Goal: Information Seeking & Learning: Learn about a topic

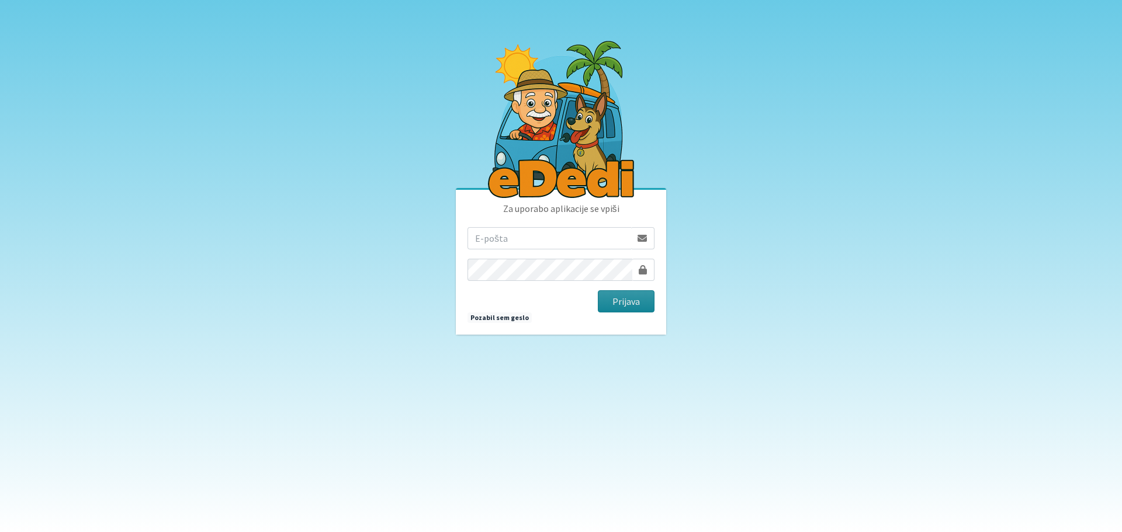
type input "rdecaraketa@t-2.si"
click at [630, 301] on button "Prijava" at bounding box center [626, 301] width 57 height 22
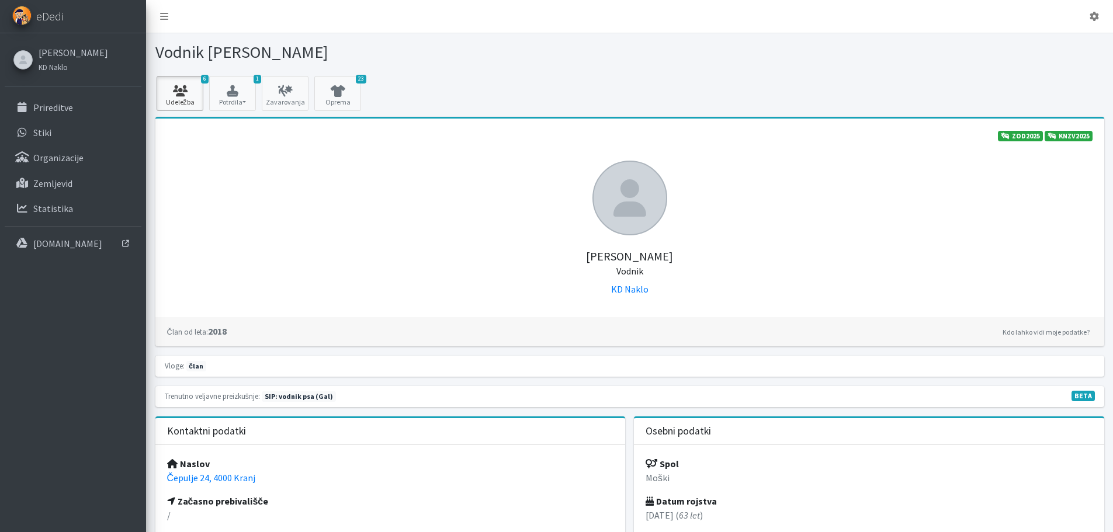
click at [191, 94] on icon at bounding box center [180, 91] width 40 height 12
click at [63, 108] on p "Prireditve" at bounding box center [53, 108] width 40 height 12
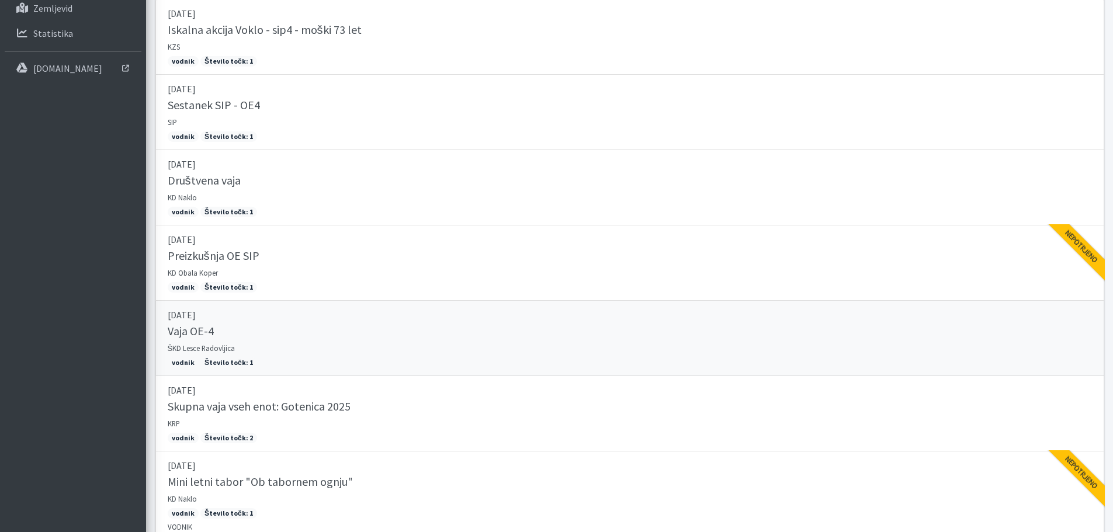
scroll to position [234, 0]
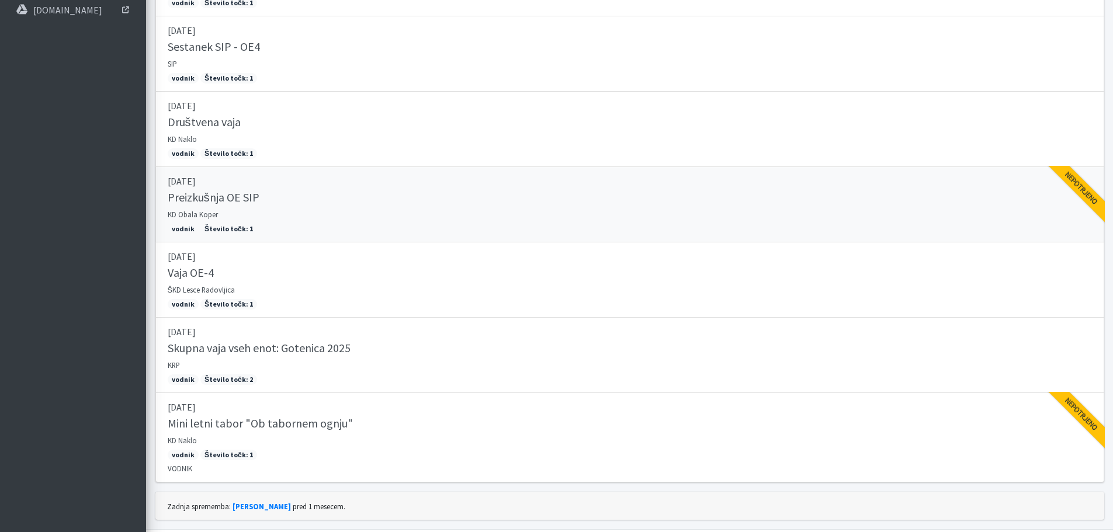
click at [367, 223] on link "12.04.2025 Preizkušnja OE SIP KD Obala Koper vodnik Število točk: 1 Nepotrjeno" at bounding box center [629, 204] width 949 height 75
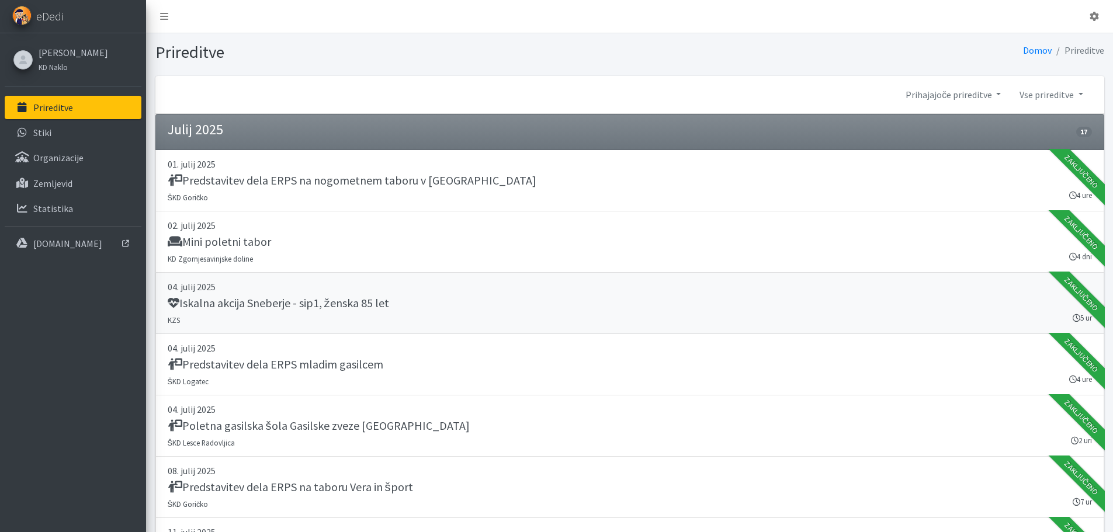
scroll to position [58, 0]
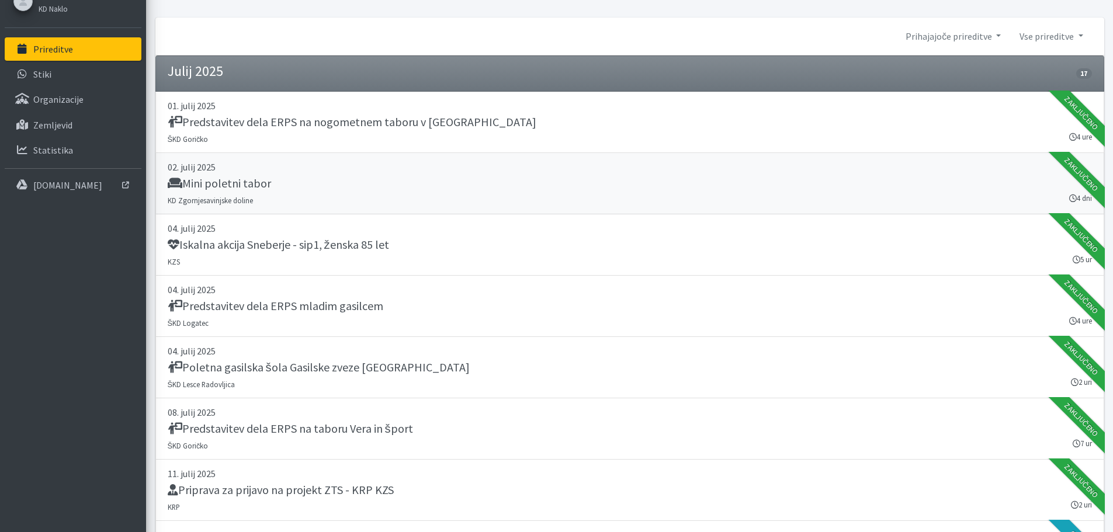
click at [203, 178] on h5 "Mini poletni tabor" at bounding box center [219, 183] width 103 height 14
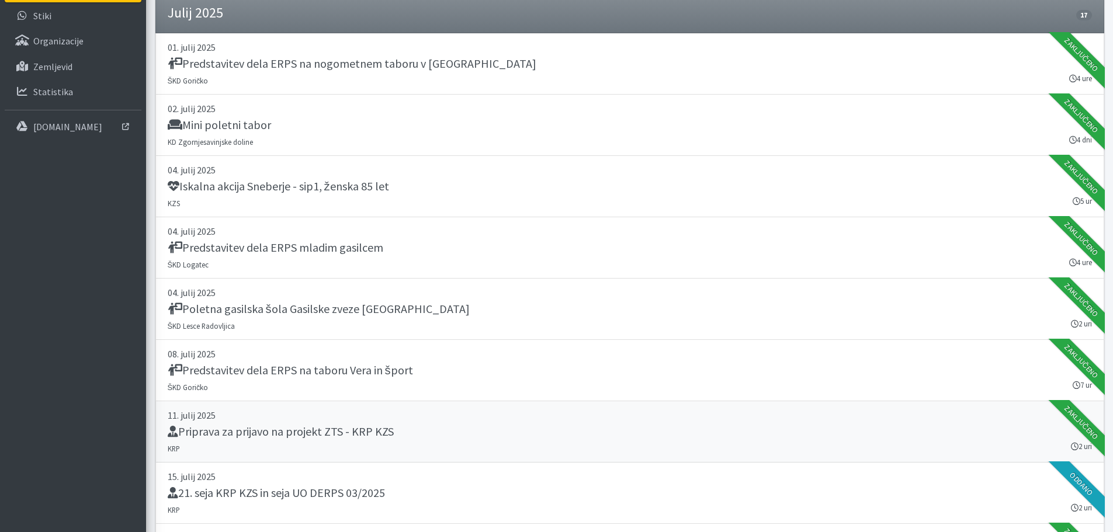
scroll to position [175, 0]
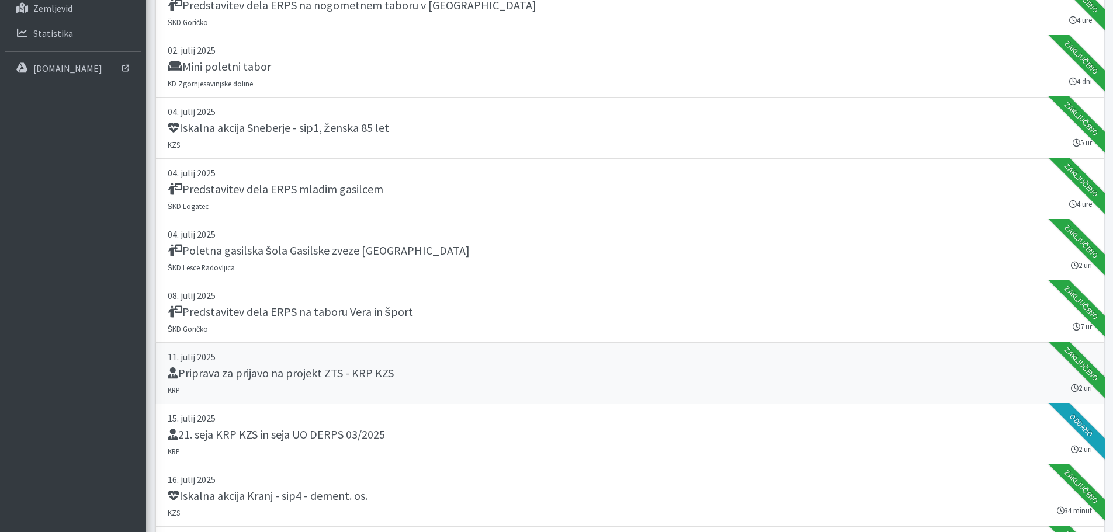
click at [313, 372] on h5 "Priprava za prijavo na projekt ZTS - KRP KZS" at bounding box center [281, 373] width 226 height 14
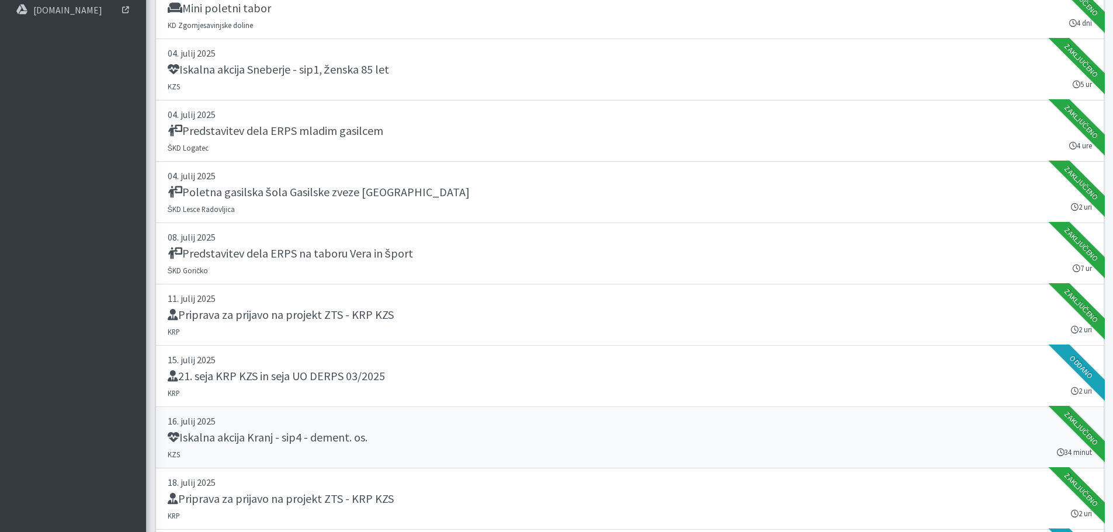
click at [272, 440] on h5 "Iskalna akcija Kranj - sip4 - dement. os." at bounding box center [268, 438] width 200 height 14
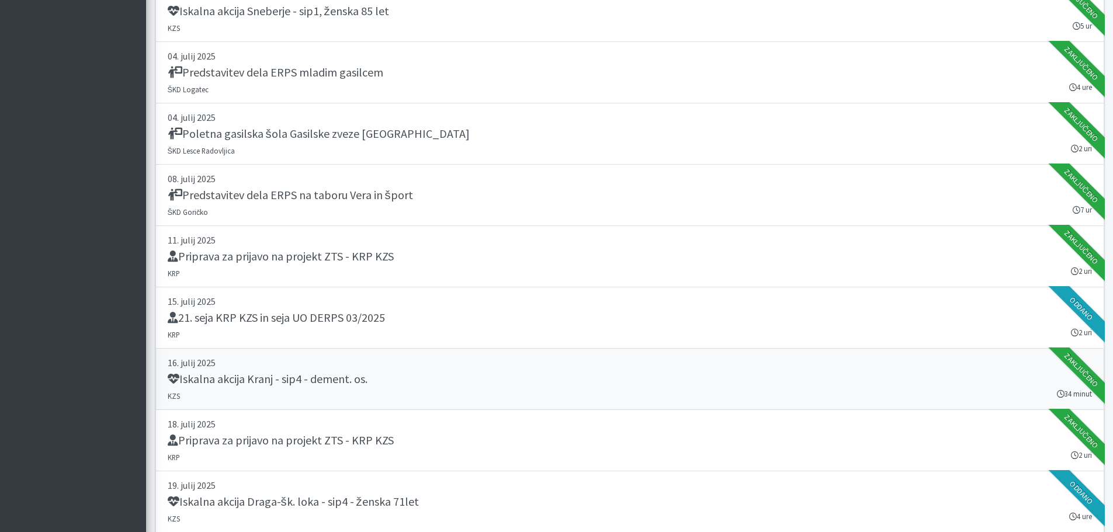
scroll to position [351, 0]
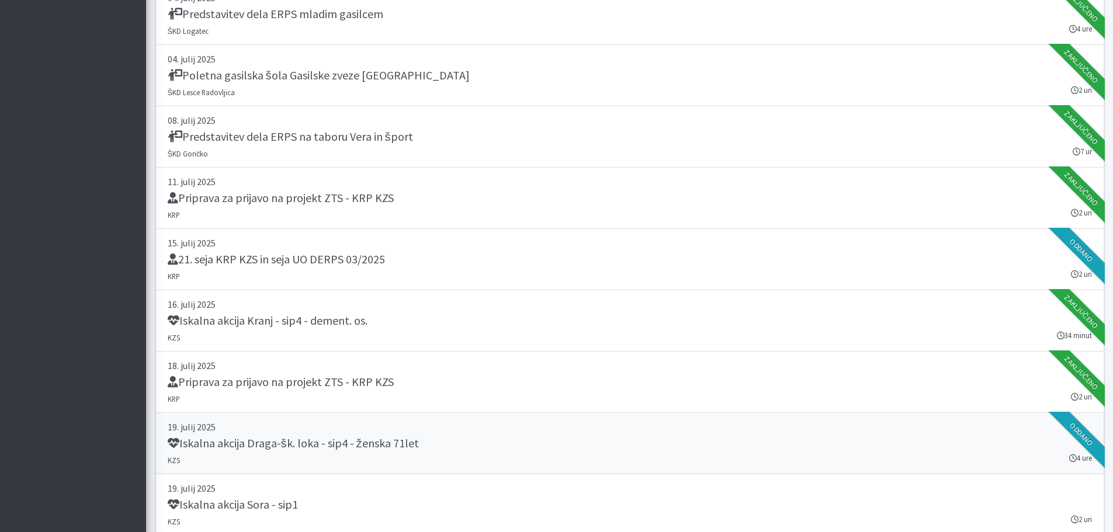
click at [287, 444] on h5 "Iskalna akcija Draga-šk. loka - sip4 - ženska 71let" at bounding box center [293, 443] width 251 height 14
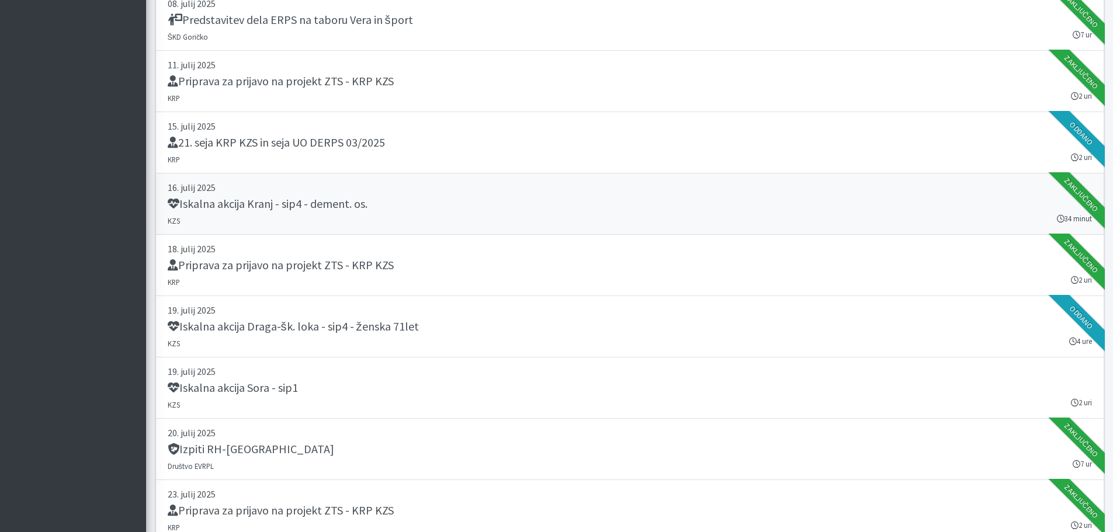
scroll to position [526, 0]
